Goal: Task Accomplishment & Management: Manage account settings

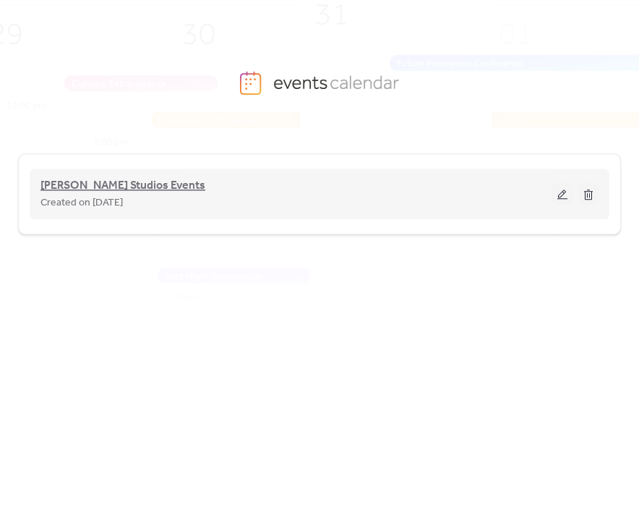
click at [171, 177] on span "[PERSON_NAME] Studios Events" at bounding box center [122, 185] width 165 height 17
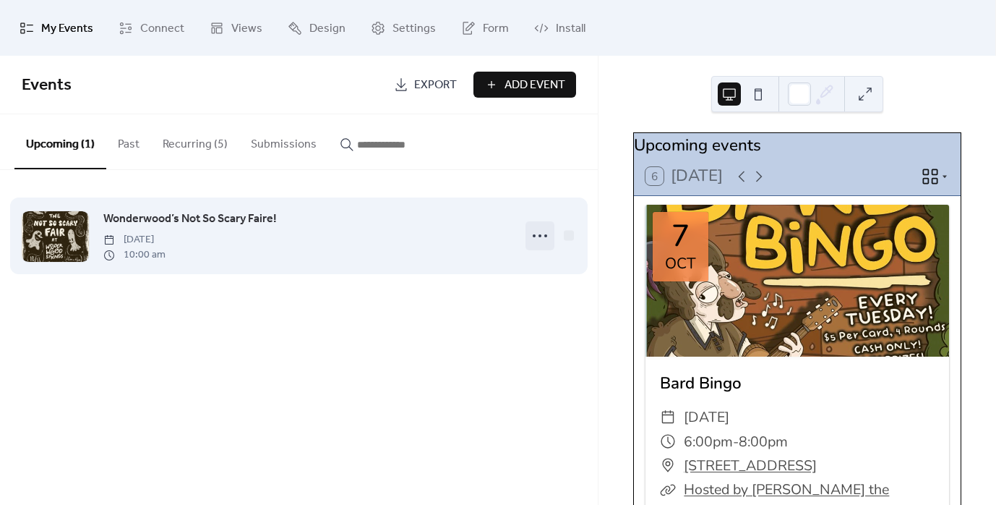
click at [532, 232] on icon at bounding box center [539, 235] width 23 height 23
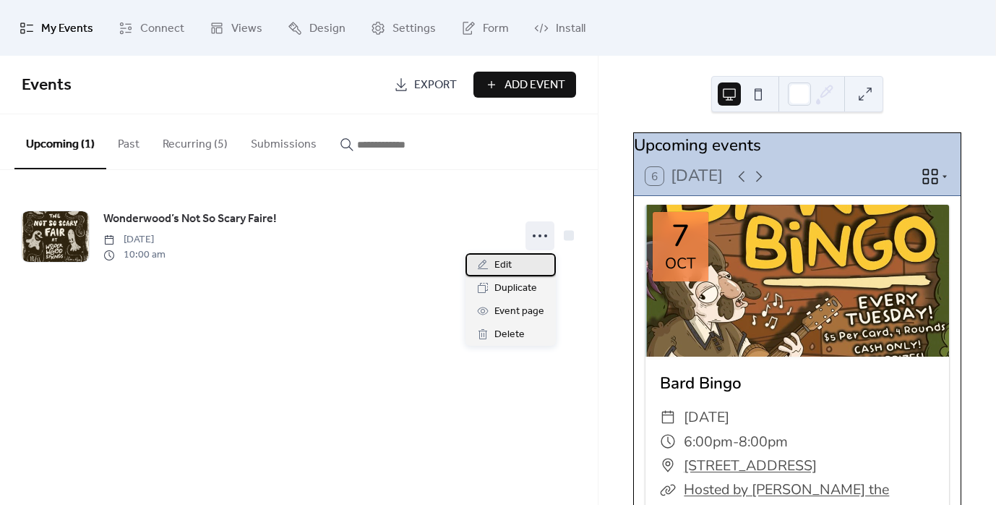
click at [511, 262] on span "Edit" at bounding box center [502, 265] width 17 height 17
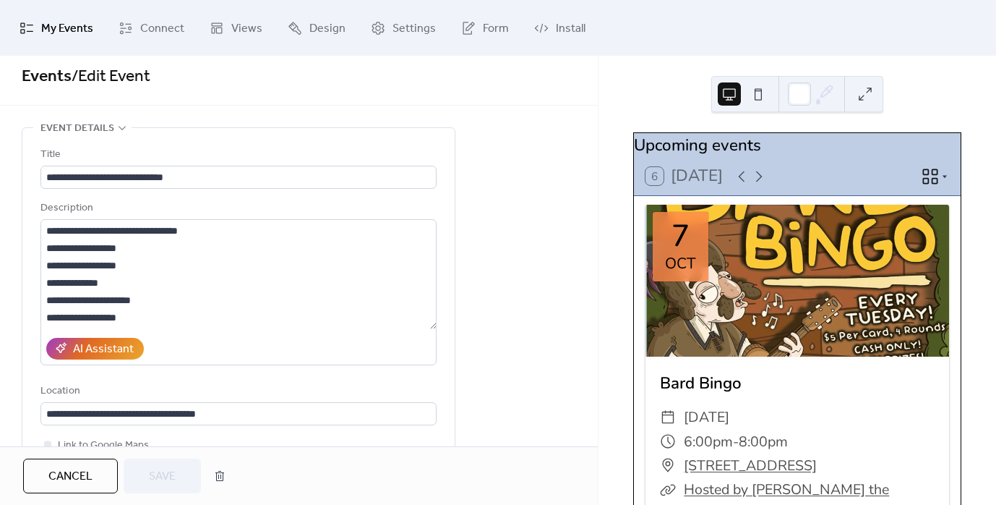
scroll to position [9, 0]
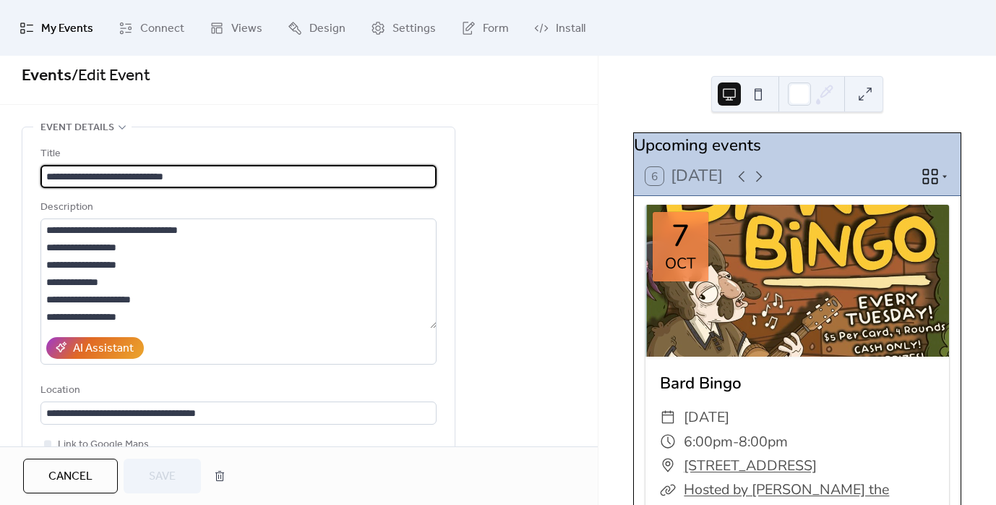
click at [191, 176] on input "**********" at bounding box center [238, 176] width 396 height 23
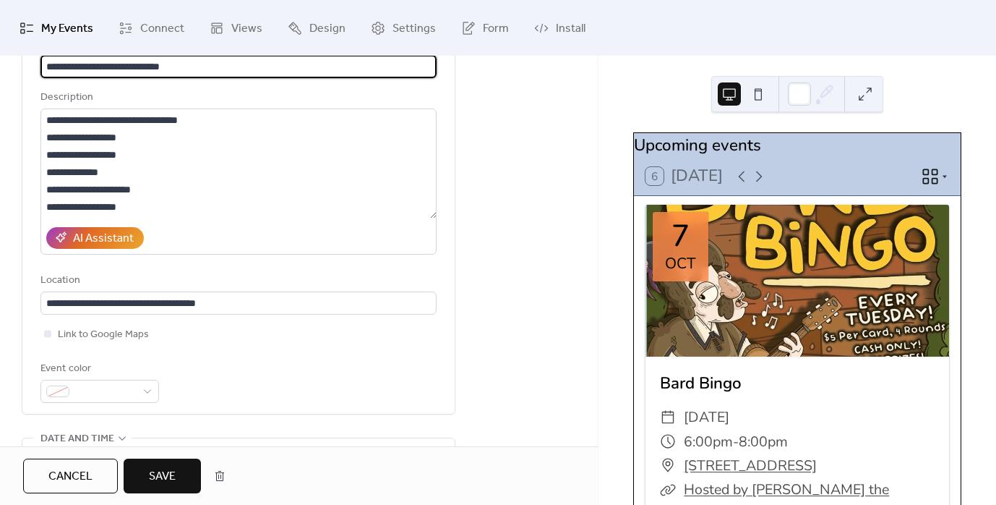
scroll to position [140, 0]
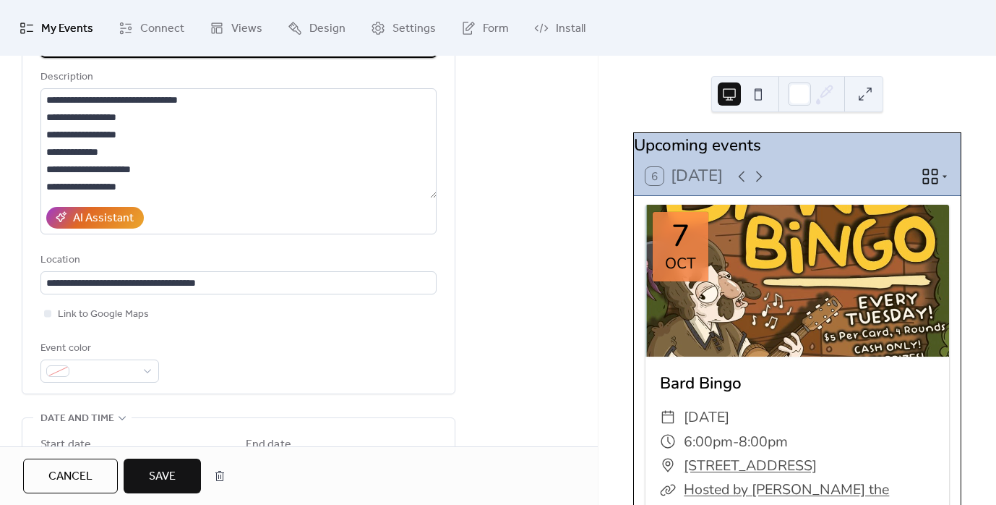
type input "**********"
click at [158, 470] on span "Save" at bounding box center [162, 476] width 27 height 17
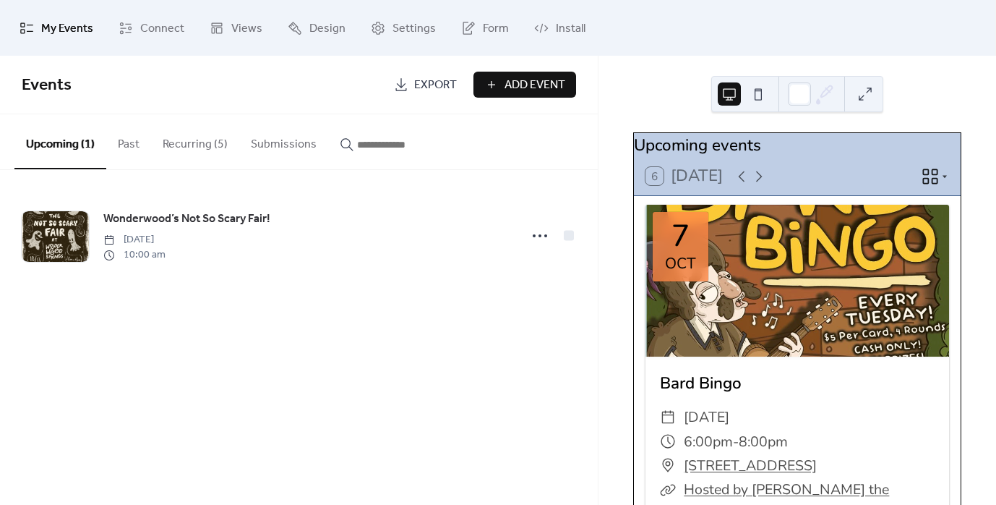
click at [638, 20] on ul "My Events Connect Views Design Settings Form Install" at bounding box center [498, 28] width 978 height 44
click at [89, 52] on div "My Events Connect Views Design Settings Form Install" at bounding box center [498, 28] width 996 height 56
click at [72, 28] on span "My Events" at bounding box center [67, 28] width 52 height 22
click at [145, 27] on span "Connect" at bounding box center [162, 28] width 44 height 22
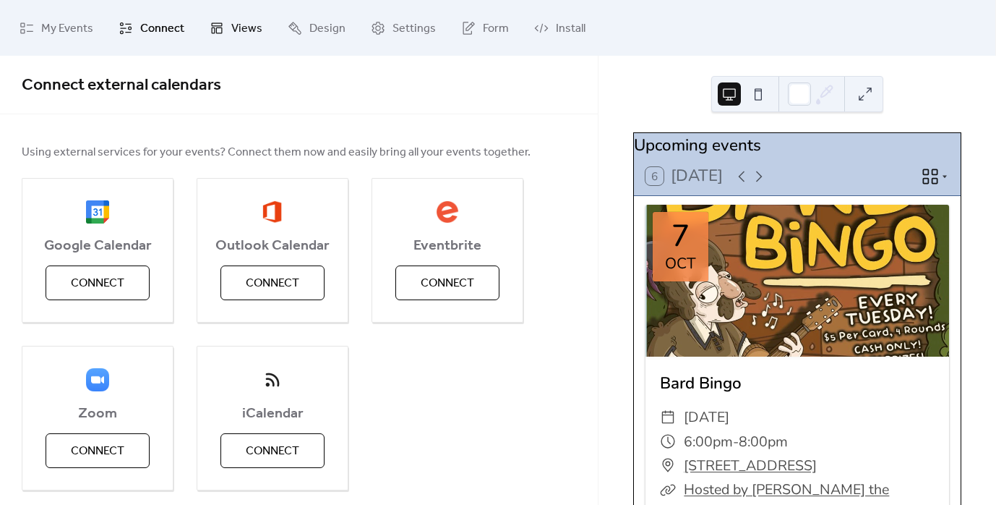
click at [224, 31] on link "Views" at bounding box center [236, 28] width 74 height 44
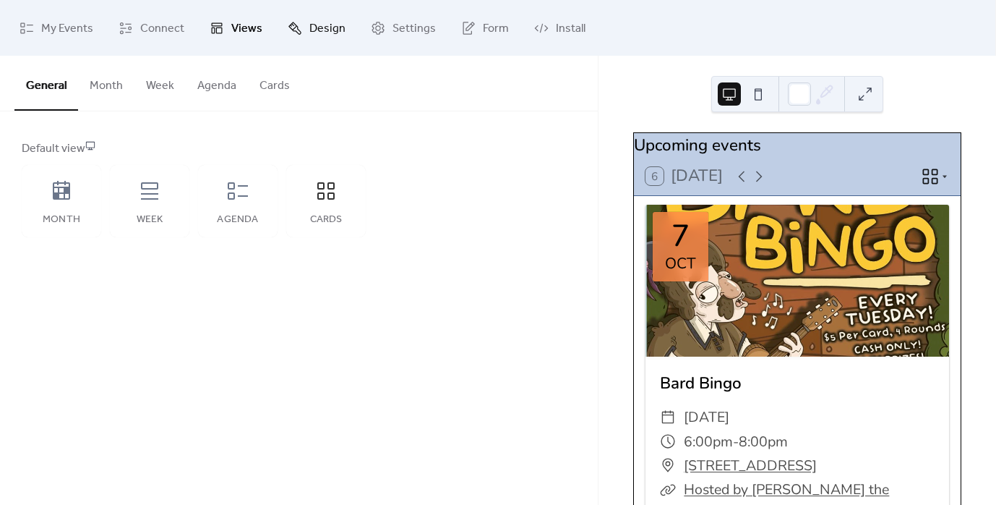
click at [316, 31] on span "Design" at bounding box center [327, 28] width 36 height 22
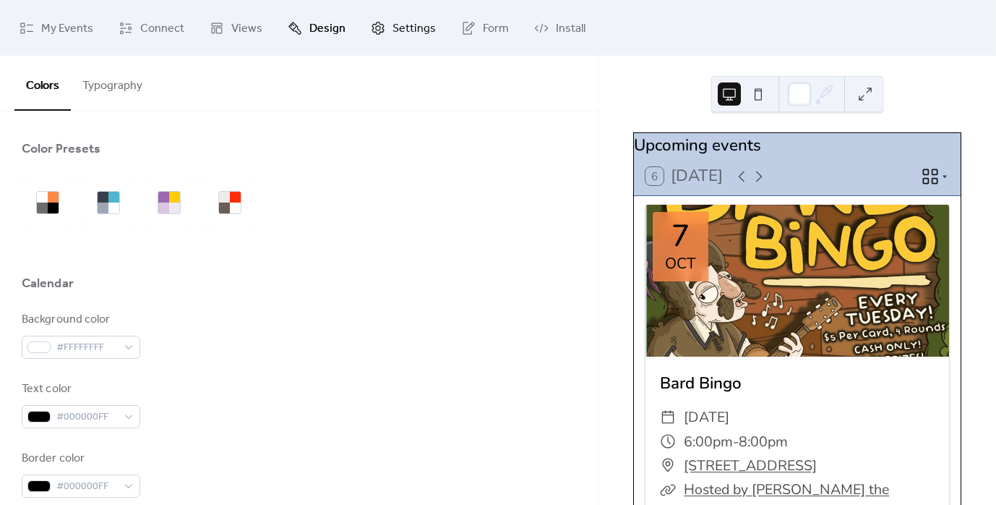
click at [426, 33] on span "Settings" at bounding box center [413, 28] width 43 height 22
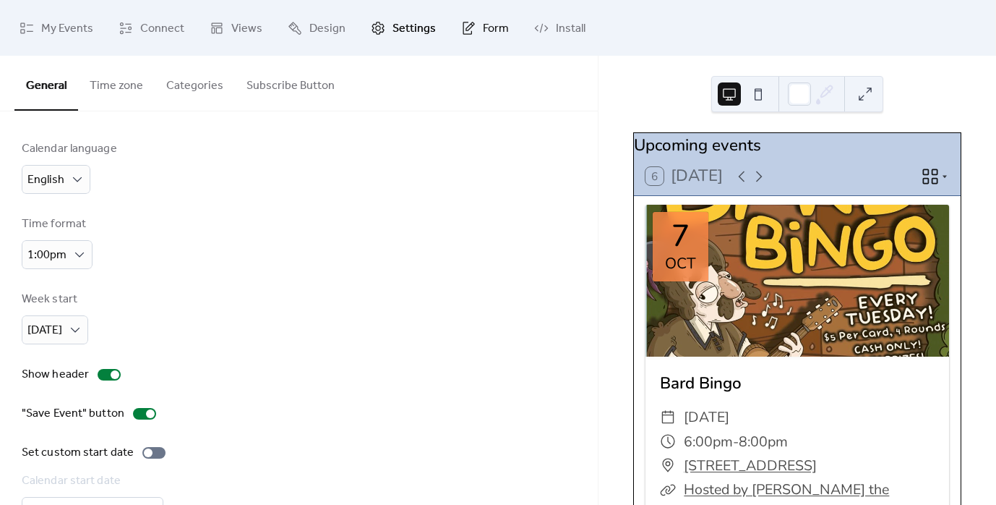
click at [493, 33] on span "Form" at bounding box center [496, 28] width 26 height 22
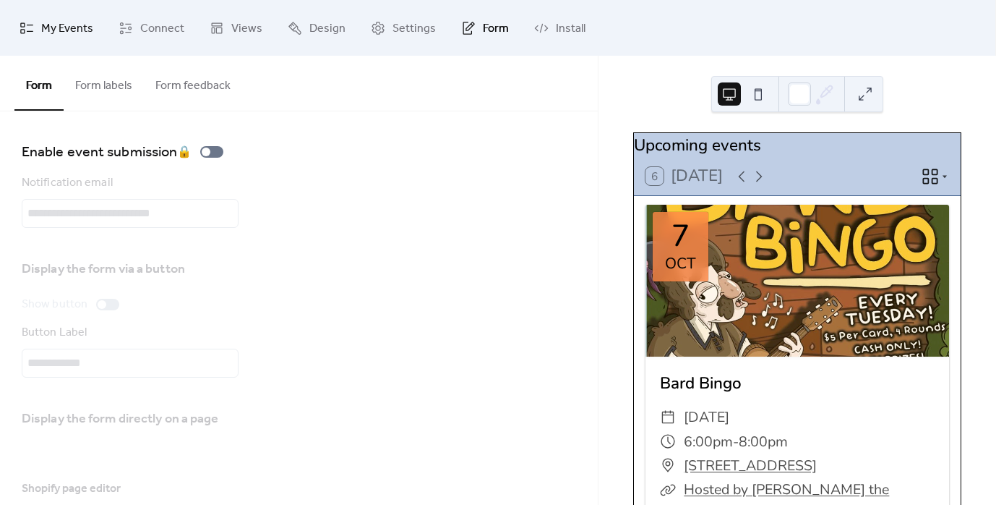
click at [46, 27] on span "My Events" at bounding box center [67, 28] width 52 height 22
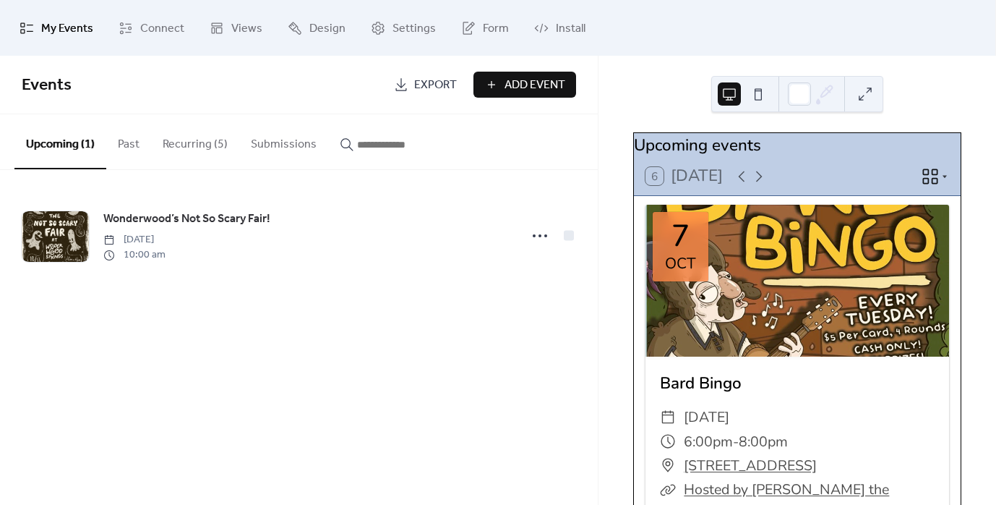
click at [638, 158] on div "Upcoming events" at bounding box center [797, 145] width 327 height 25
click at [638, 181] on icon at bounding box center [944, 176] width 9 height 9
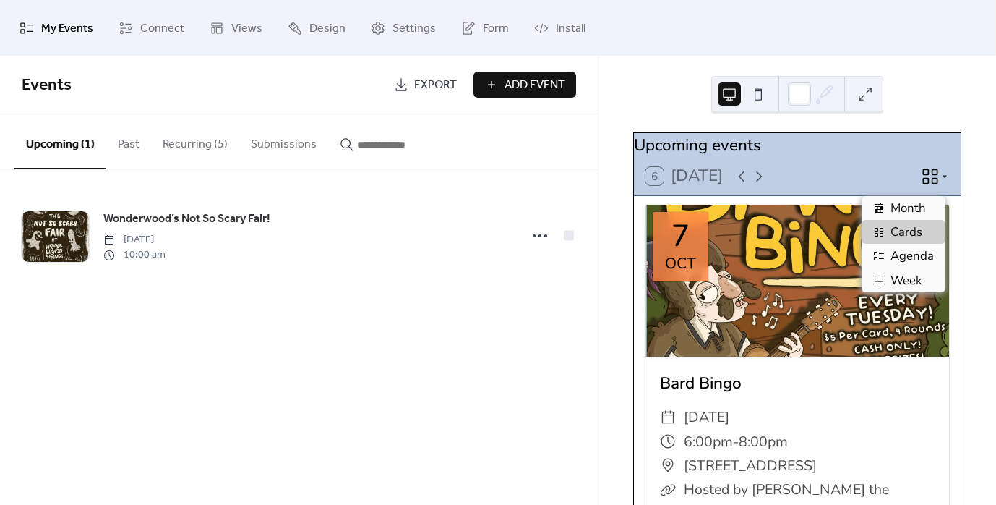
click at [638, 181] on icon at bounding box center [944, 176] width 9 height 9
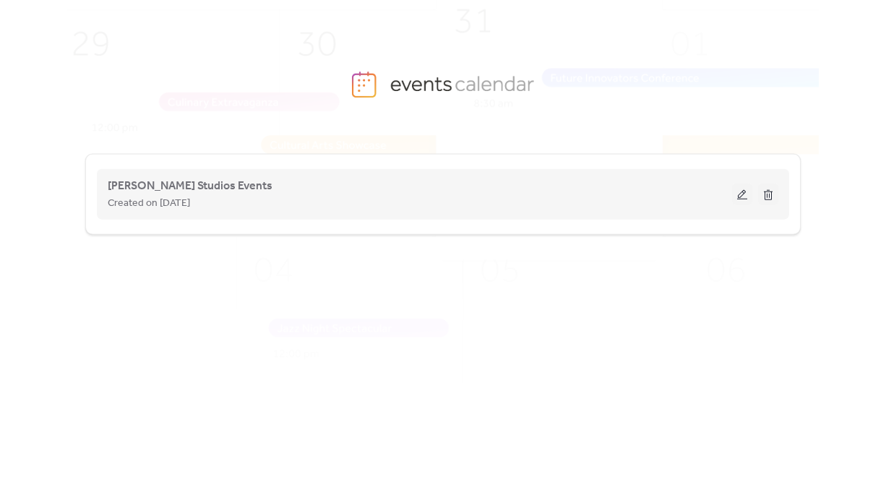
click at [425, 190] on div "Mike Bennett Studios Events Created on 1-Oct-2025" at bounding box center [420, 194] width 625 height 35
click at [742, 196] on button at bounding box center [742, 195] width 20 height 22
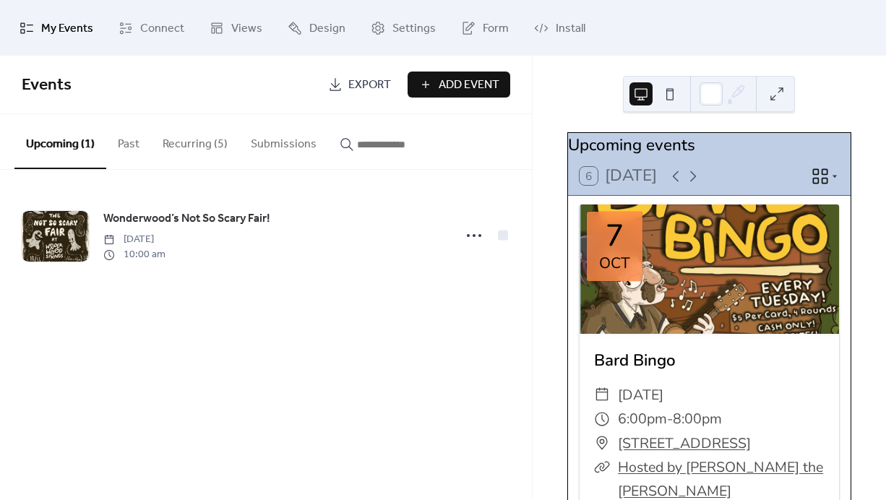
click at [209, 142] on button "Recurring (5)" at bounding box center [195, 140] width 88 height 53
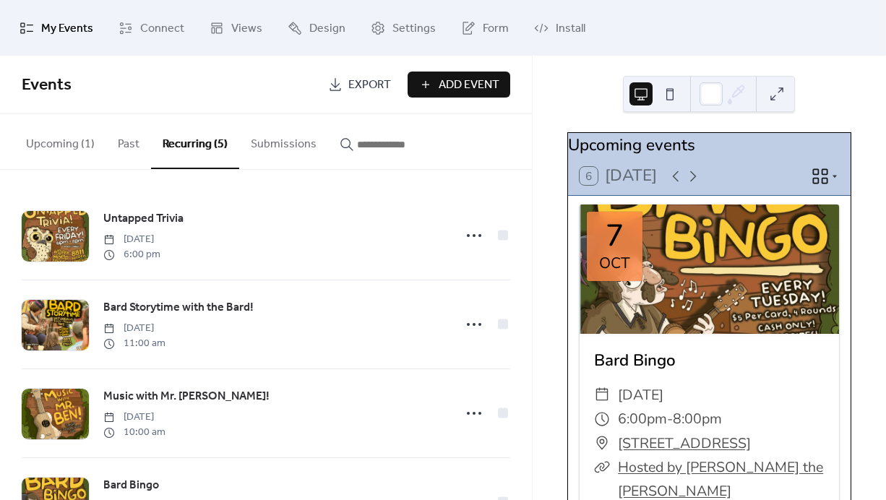
click at [42, 142] on button "Upcoming (1)" at bounding box center [60, 140] width 92 height 53
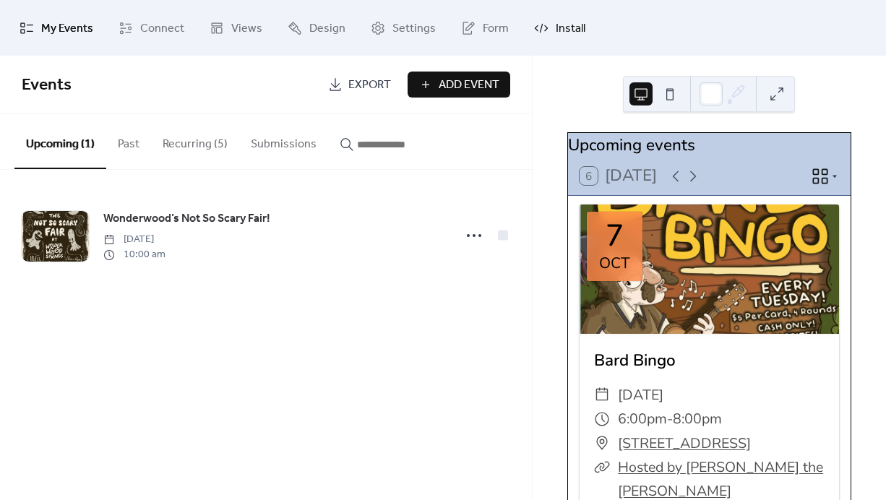
click at [559, 26] on span "Install" at bounding box center [571, 28] width 30 height 22
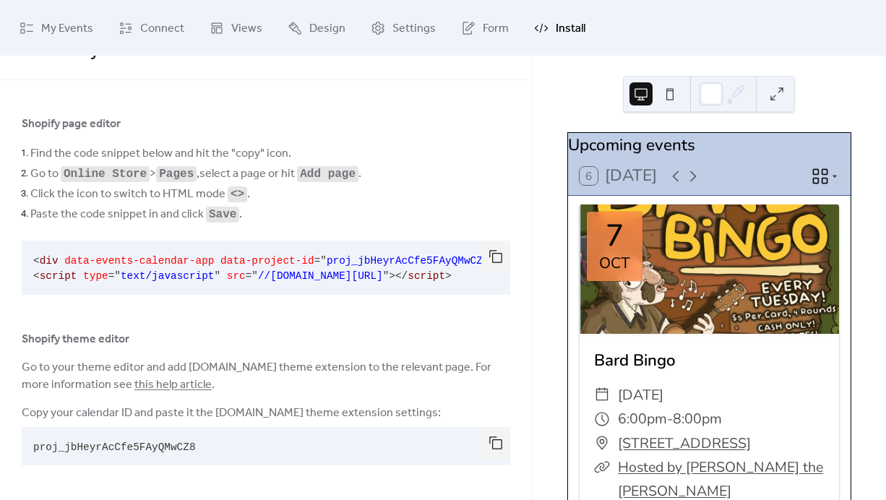
scroll to position [38, 0]
click at [492, 252] on button "button" at bounding box center [495, 257] width 29 height 32
